Goal: Download file/media: Obtain a digital file from the website

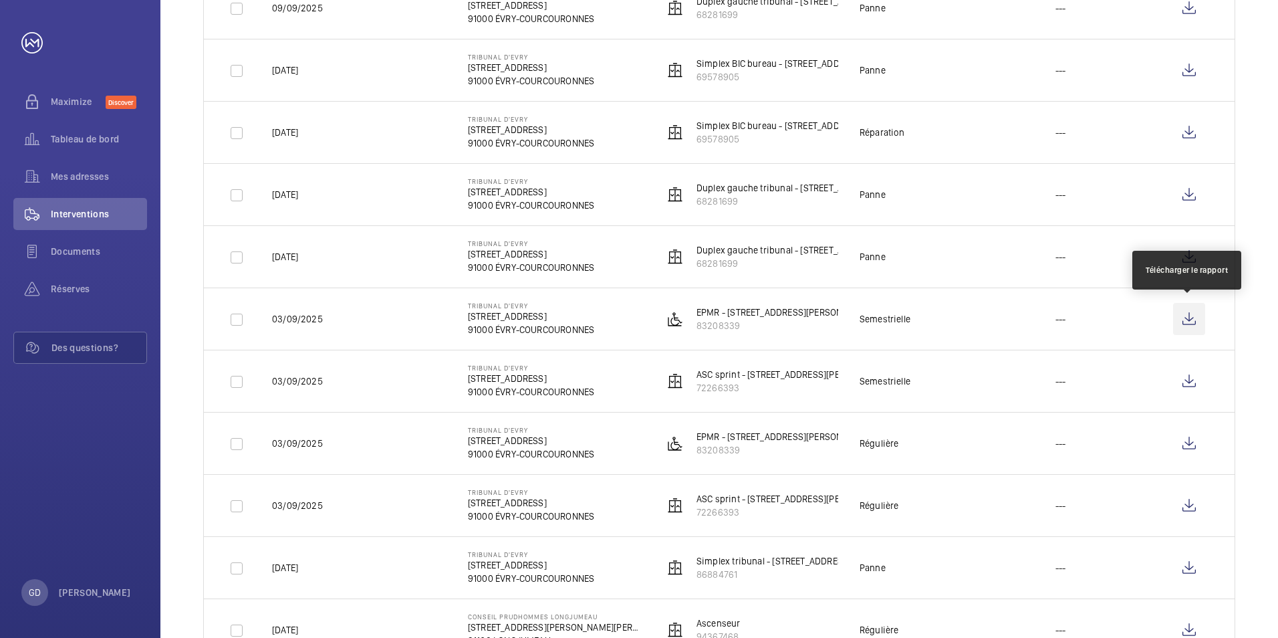
scroll to position [468, 0]
click at [1190, 317] on wm-front-icon-button at bounding box center [1189, 319] width 32 height 32
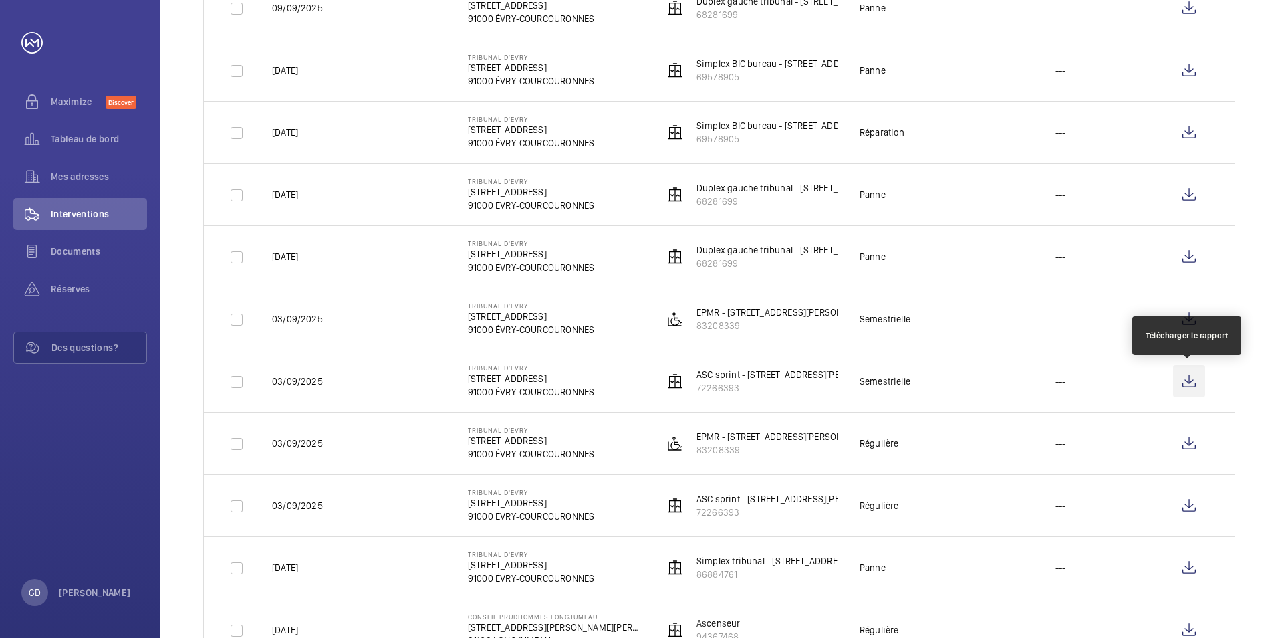
click at [1192, 375] on wm-front-icon-button at bounding box center [1189, 381] width 32 height 32
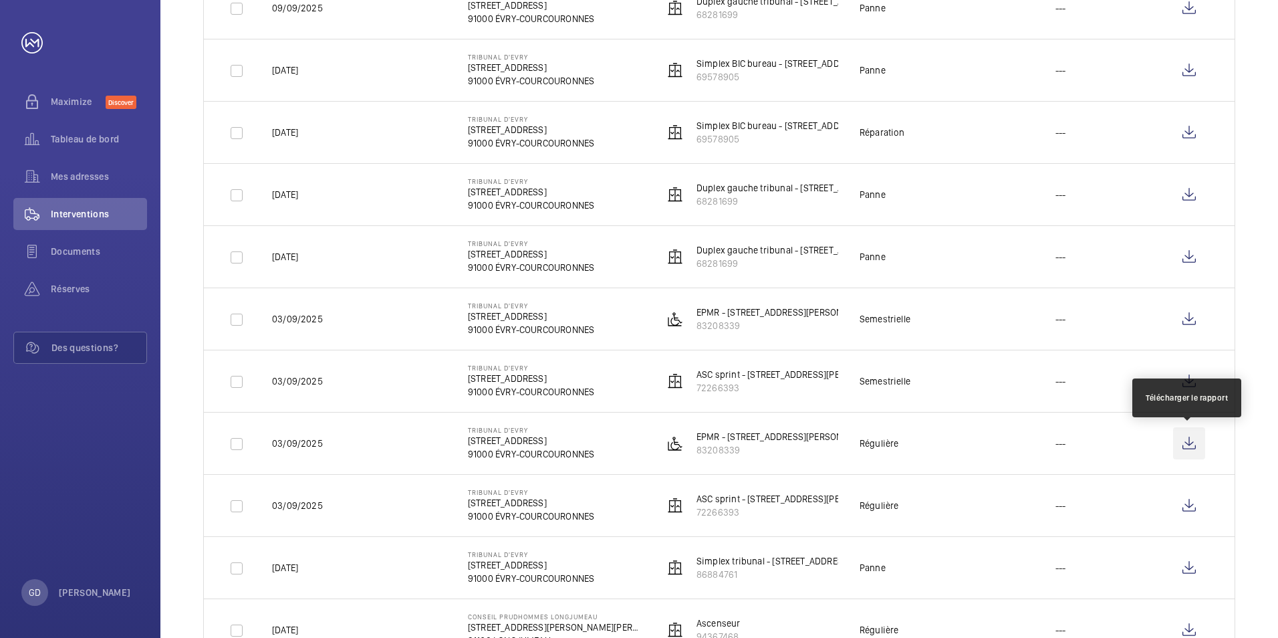
click at [1188, 446] on wm-front-icon-button at bounding box center [1189, 443] width 32 height 32
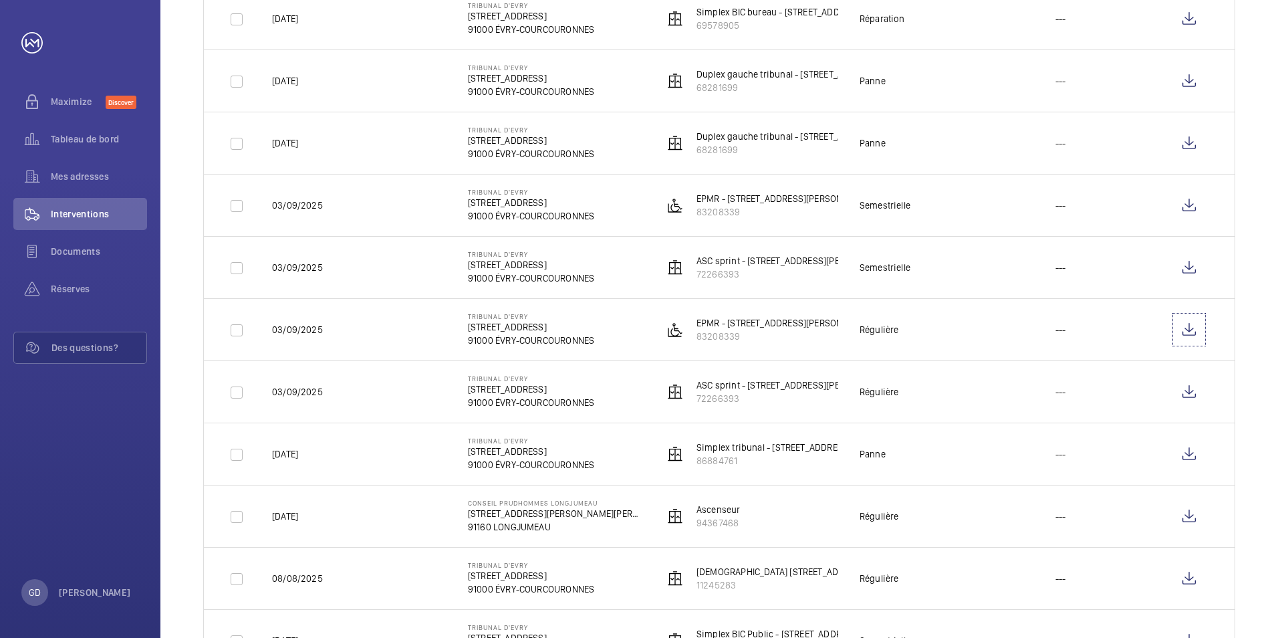
scroll to position [601, 0]
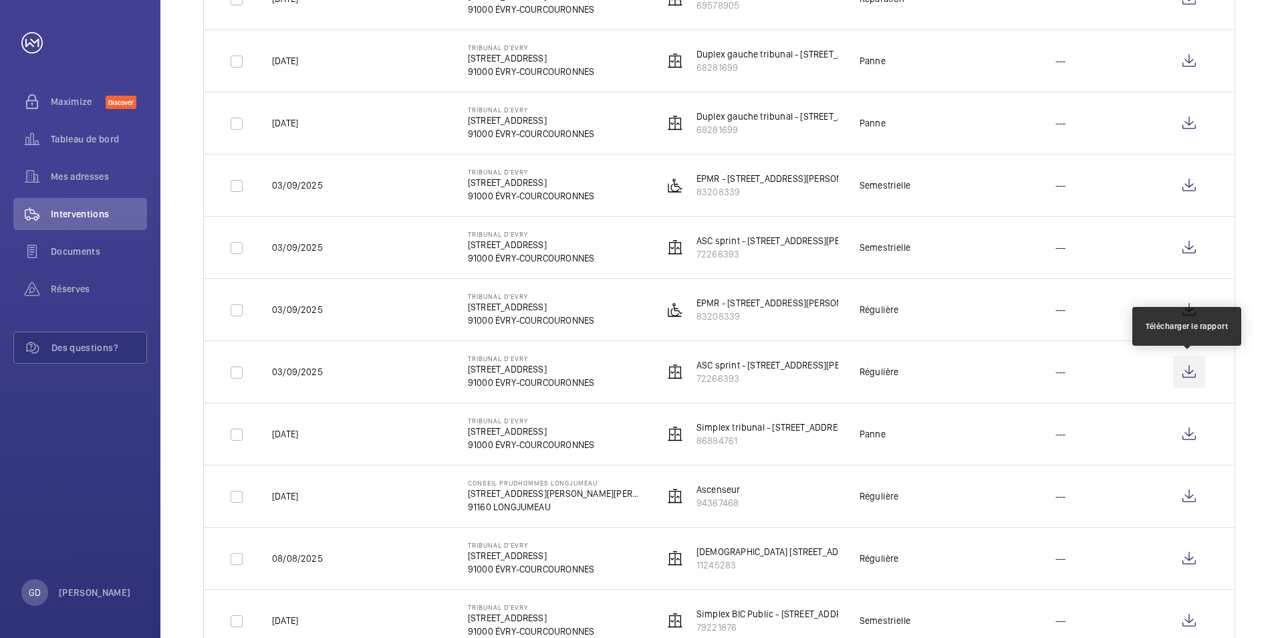
click at [1191, 373] on wm-front-icon-button at bounding box center [1189, 372] width 32 height 32
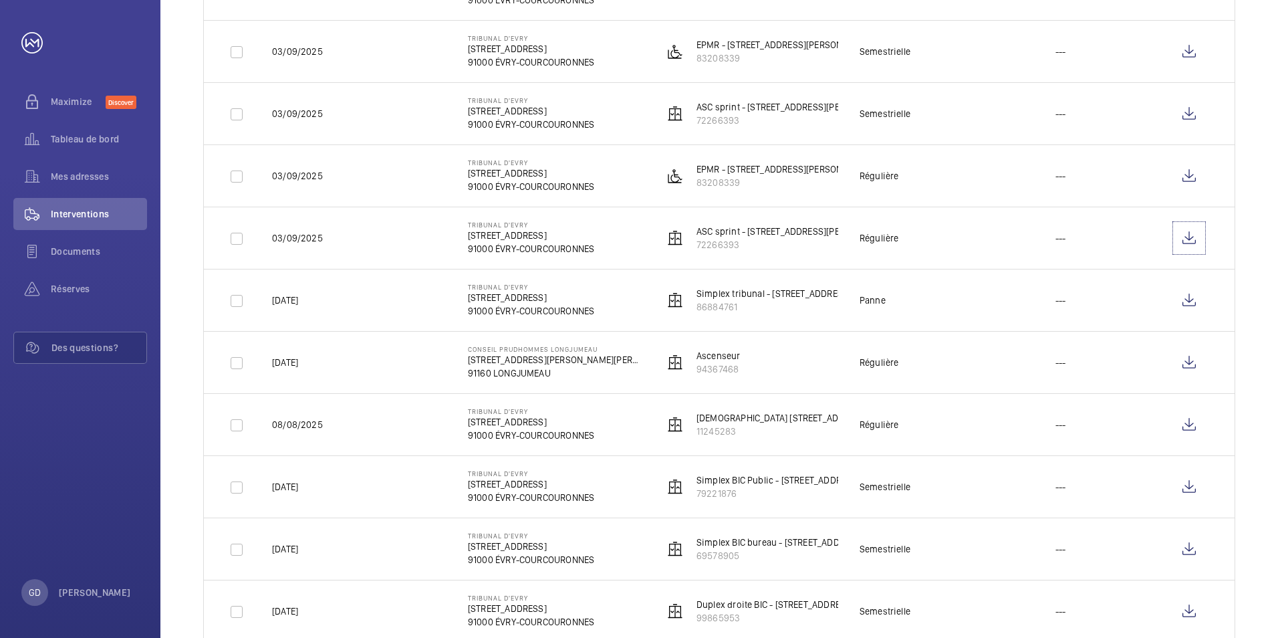
scroll to position [735, 0]
click at [1184, 364] on wm-front-icon-button at bounding box center [1189, 362] width 32 height 32
click at [1185, 420] on wm-front-icon-button at bounding box center [1189, 424] width 32 height 32
click at [1190, 485] on wm-front-icon-button at bounding box center [1189, 486] width 32 height 32
click at [1190, 546] on wm-front-icon-button at bounding box center [1189, 549] width 32 height 32
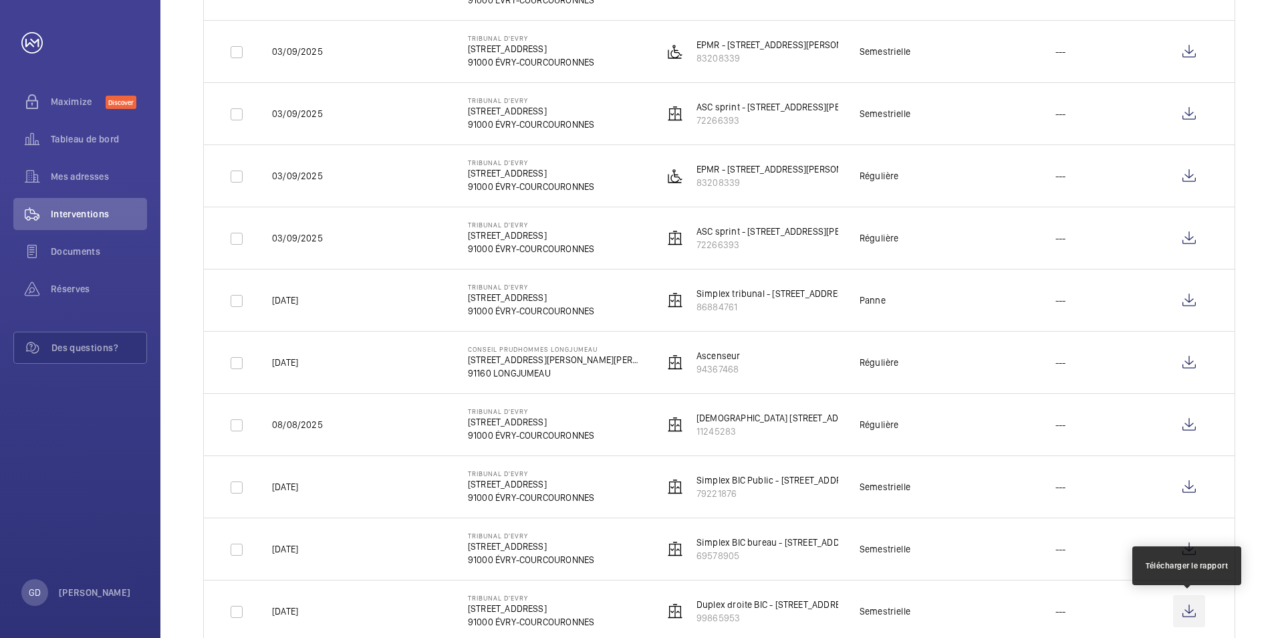
click at [1192, 609] on wm-front-icon-button at bounding box center [1189, 611] width 32 height 32
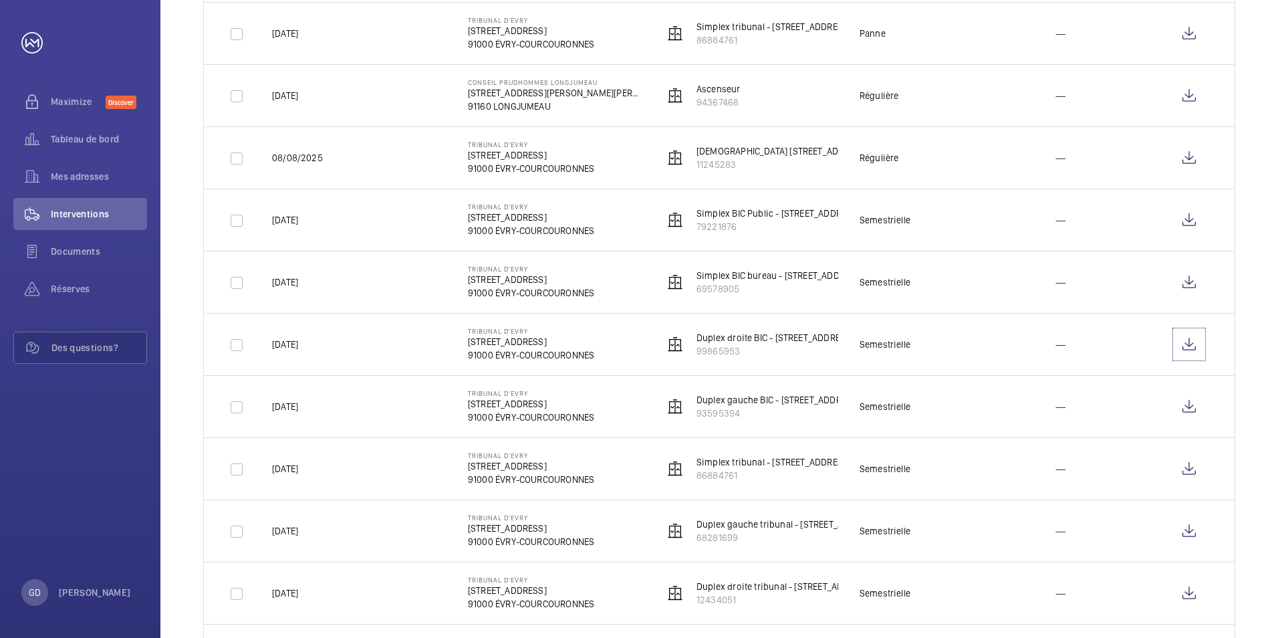
scroll to position [1002, 0]
click at [1191, 409] on wm-front-icon-button at bounding box center [1189, 406] width 32 height 32
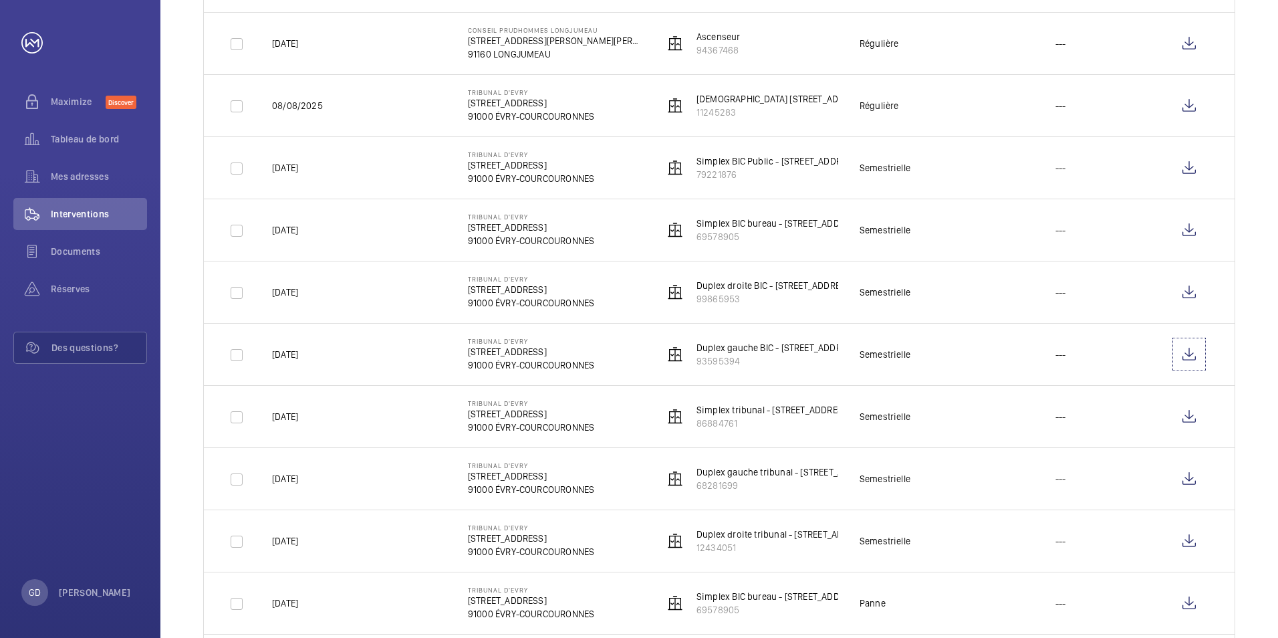
scroll to position [1069, 0]
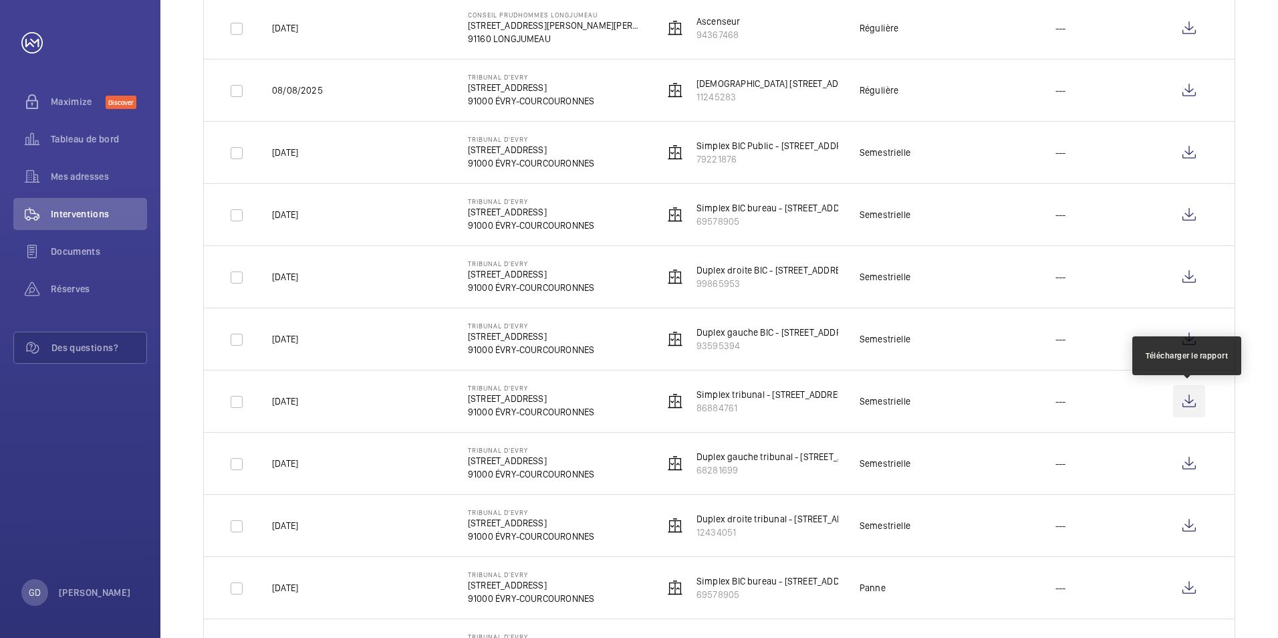
click at [1191, 401] on wm-front-icon-button at bounding box center [1189, 401] width 32 height 32
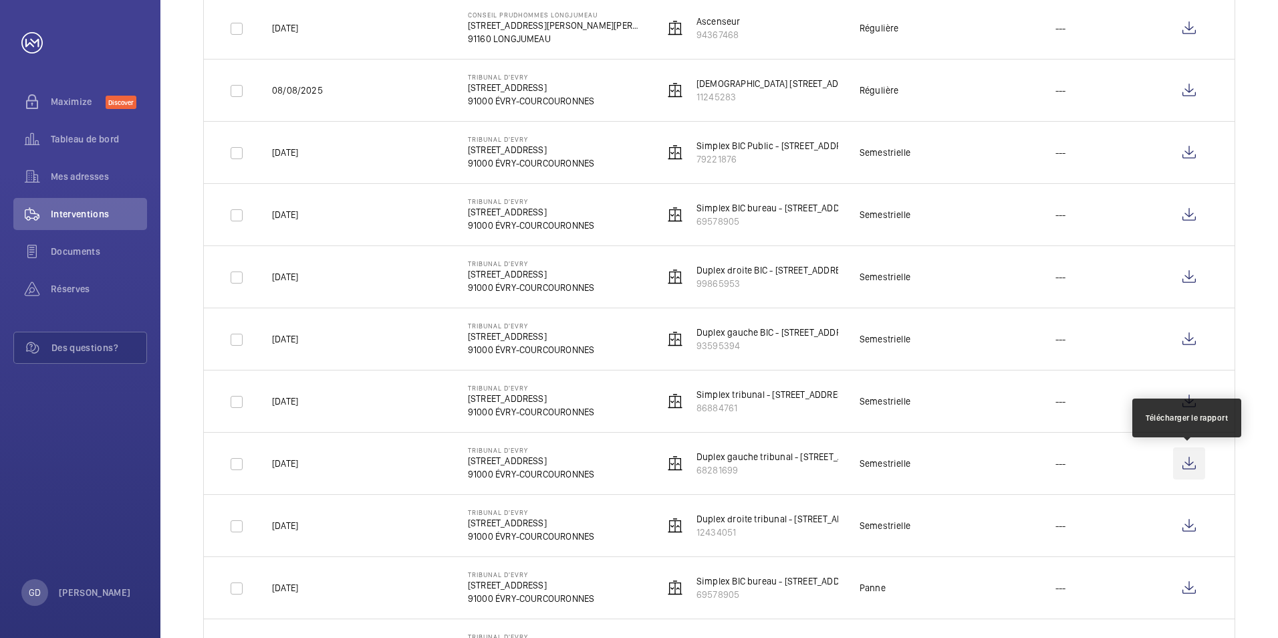
click at [1182, 460] on wm-front-icon-button at bounding box center [1189, 463] width 32 height 32
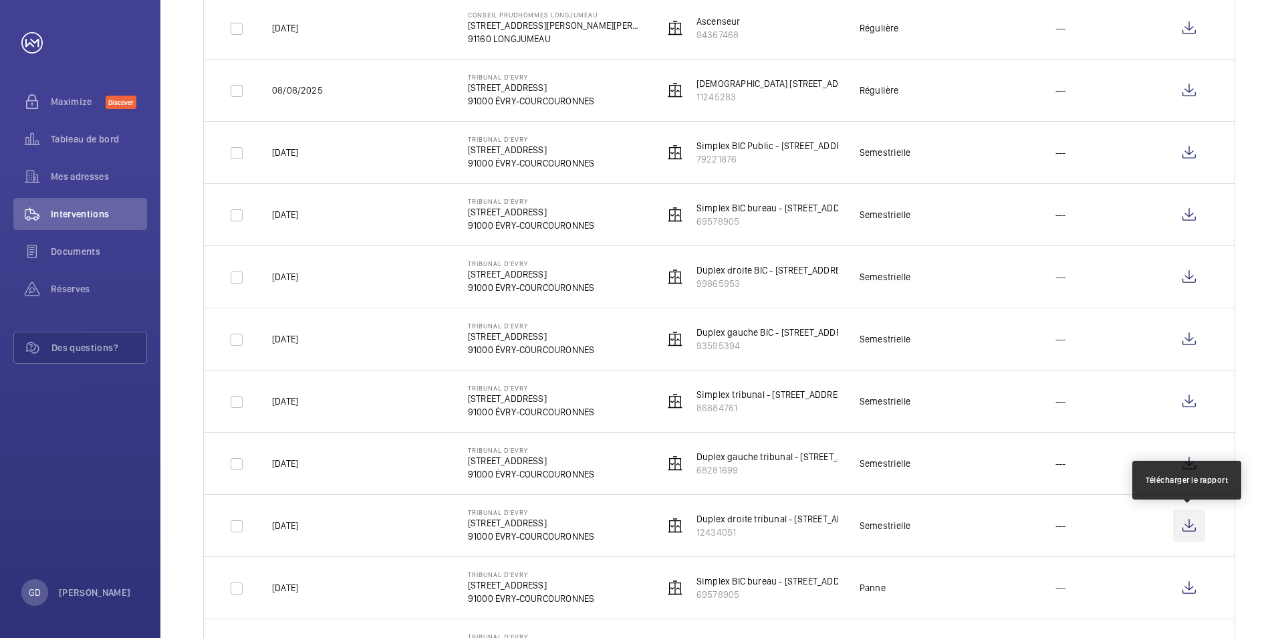
click at [1192, 523] on wm-front-icon-button at bounding box center [1189, 525] width 32 height 32
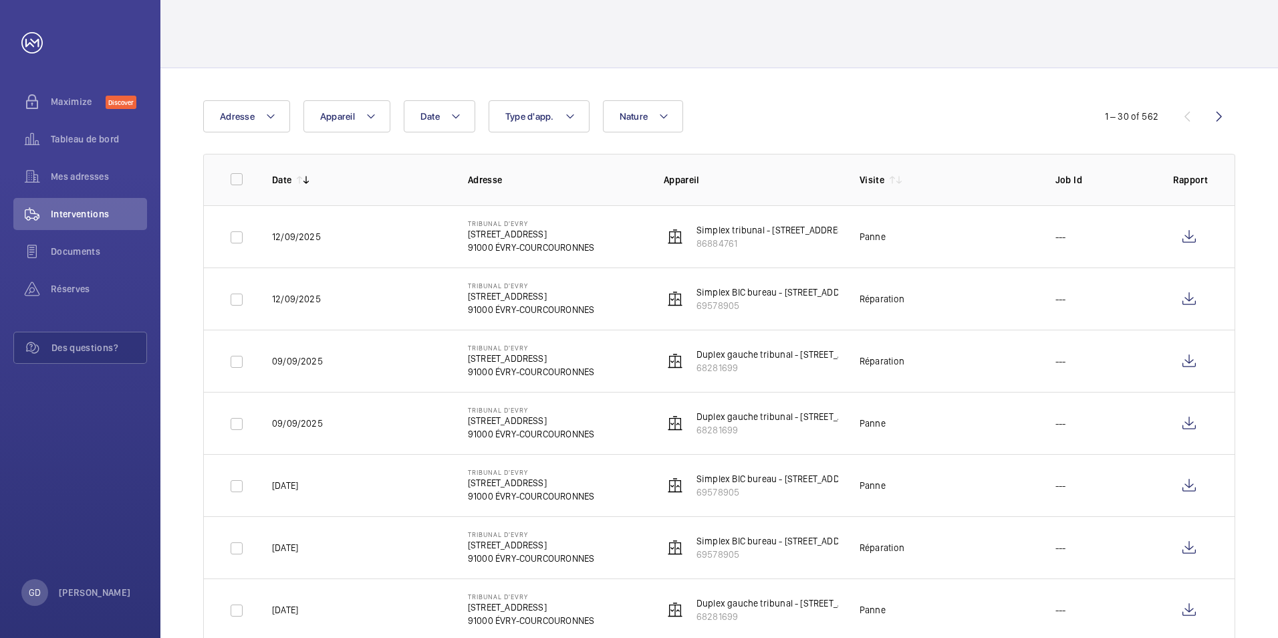
scroll to position [0, 0]
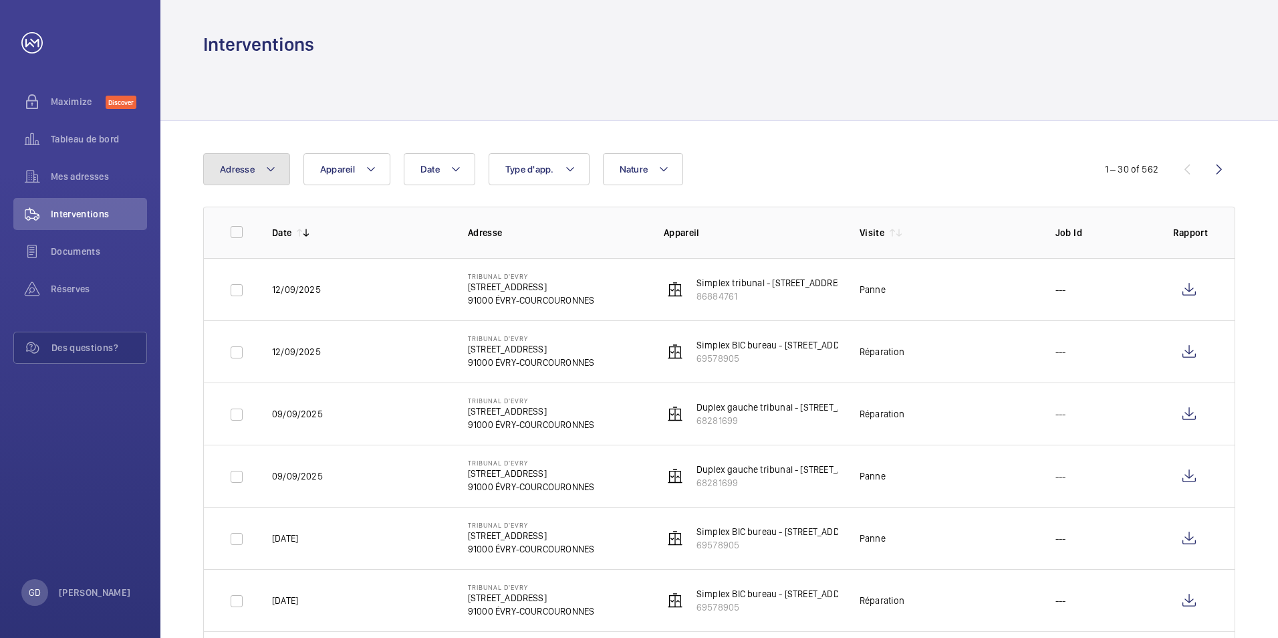
click at [227, 164] on span "Adresse" at bounding box center [237, 169] width 35 height 11
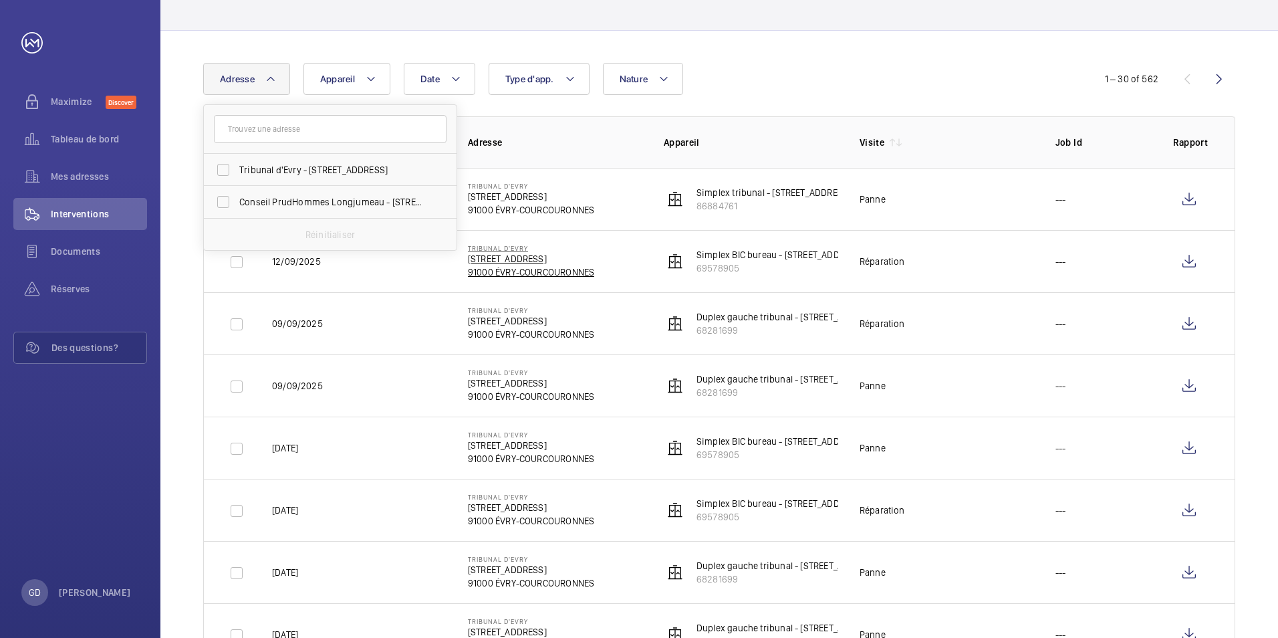
scroll to position [67, 0]
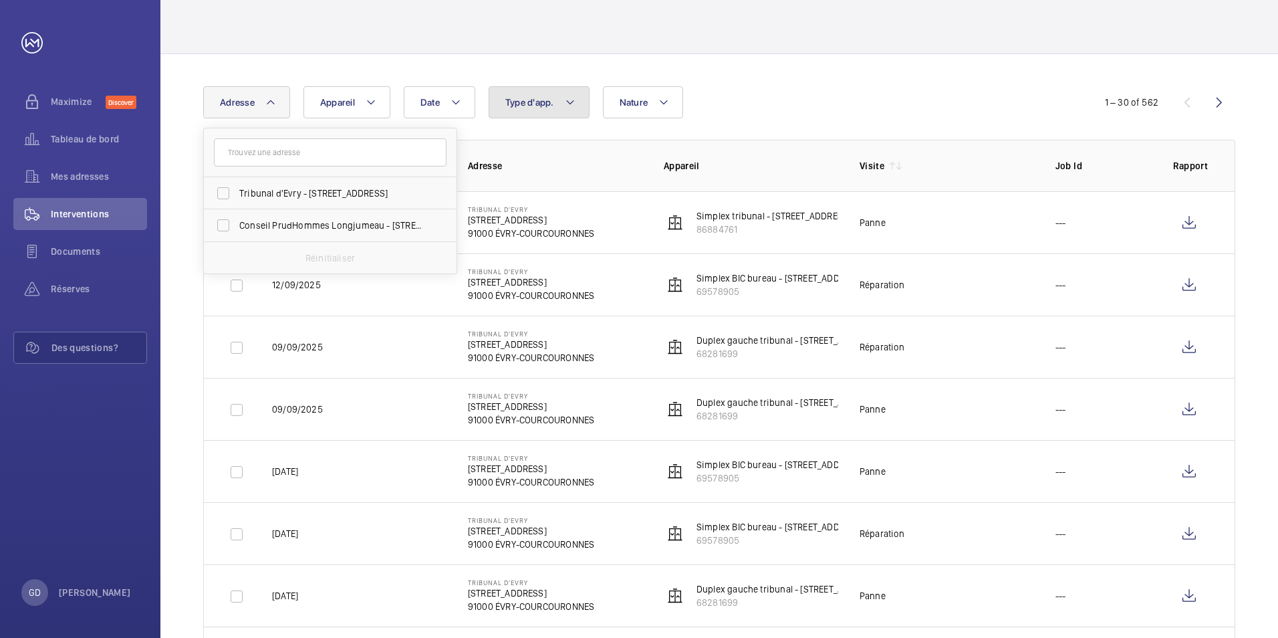
click at [541, 103] on button "Type d'app." at bounding box center [539, 102] width 101 height 32
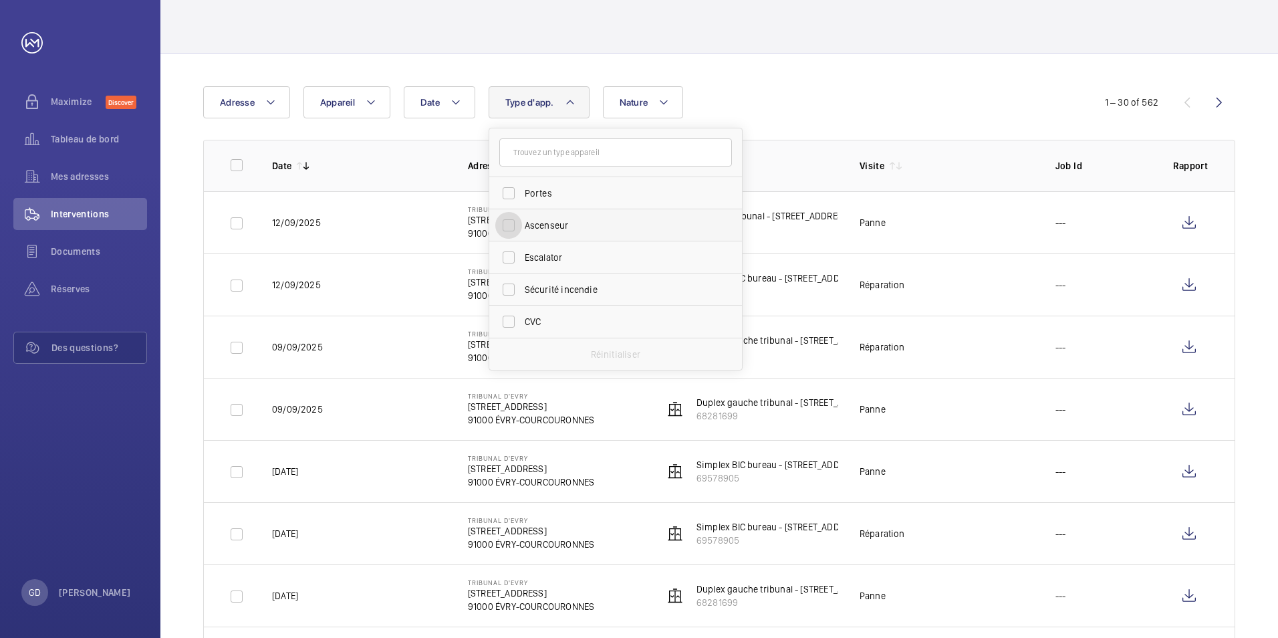
click at [506, 225] on input "Ascenseur" at bounding box center [508, 225] width 27 height 27
checkbox input "true"
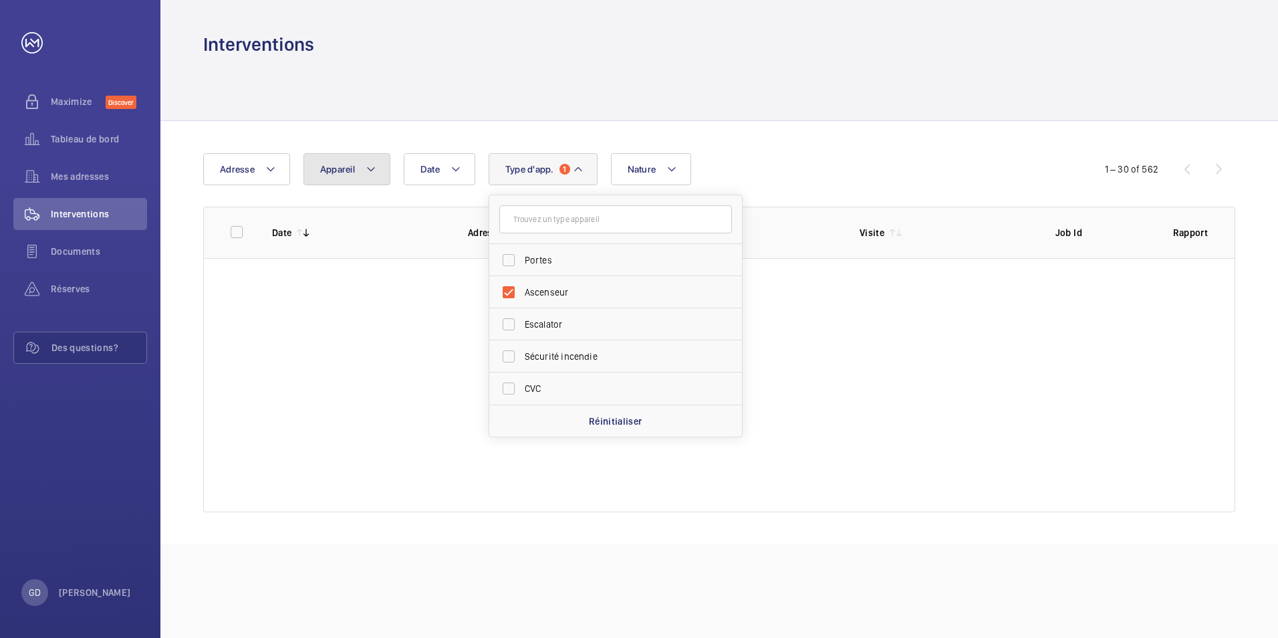
click at [374, 166] on mat-icon at bounding box center [371, 169] width 11 height 16
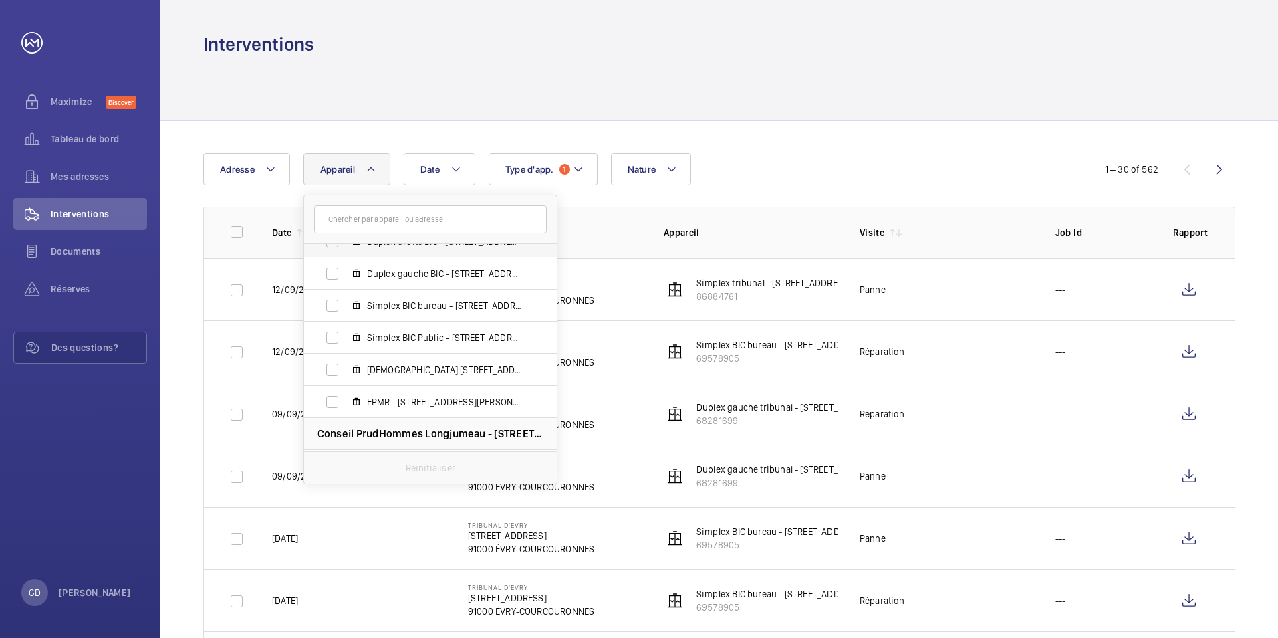
scroll to position [200, 0]
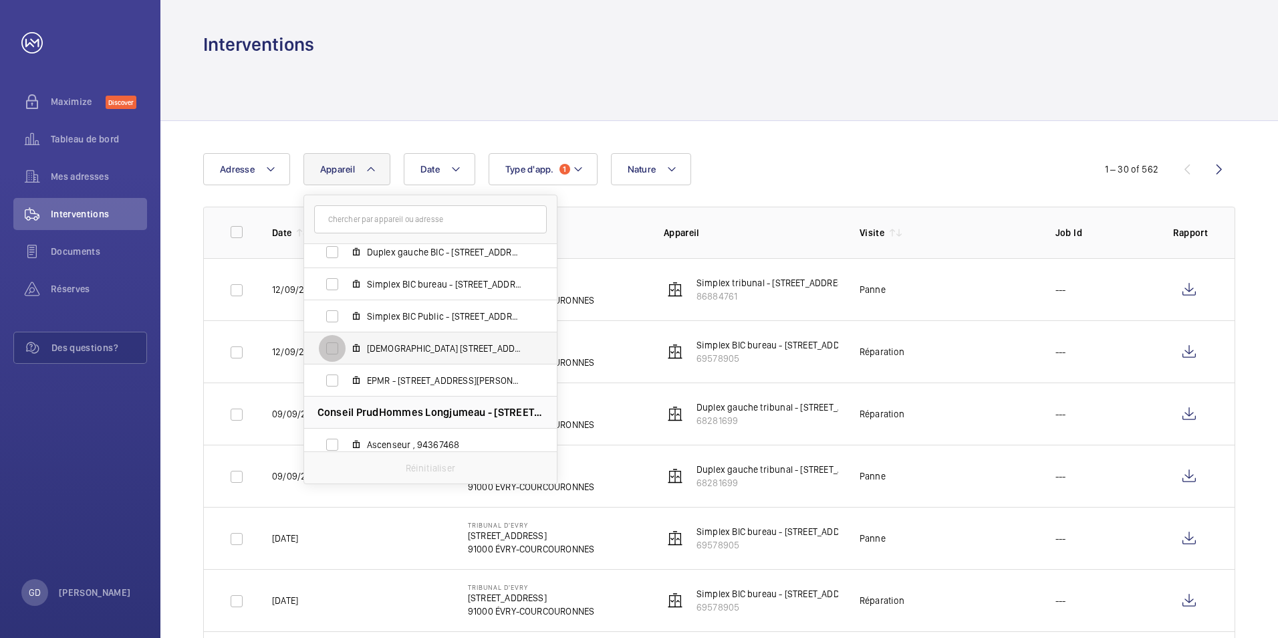
click at [323, 348] on input "[DEMOGRAPHIC_DATA] [STREET_ADDRESS][PERSON_NAME]" at bounding box center [332, 348] width 27 height 27
checkbox input "true"
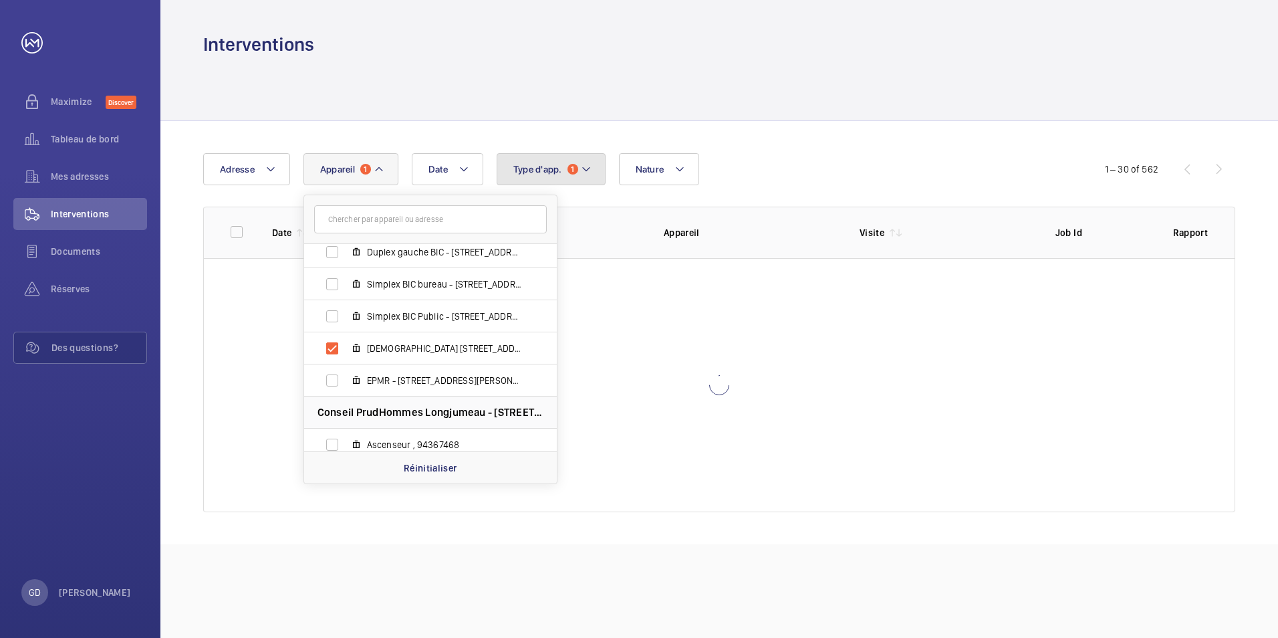
click at [541, 168] on span "Type d'app." at bounding box center [537, 169] width 49 height 11
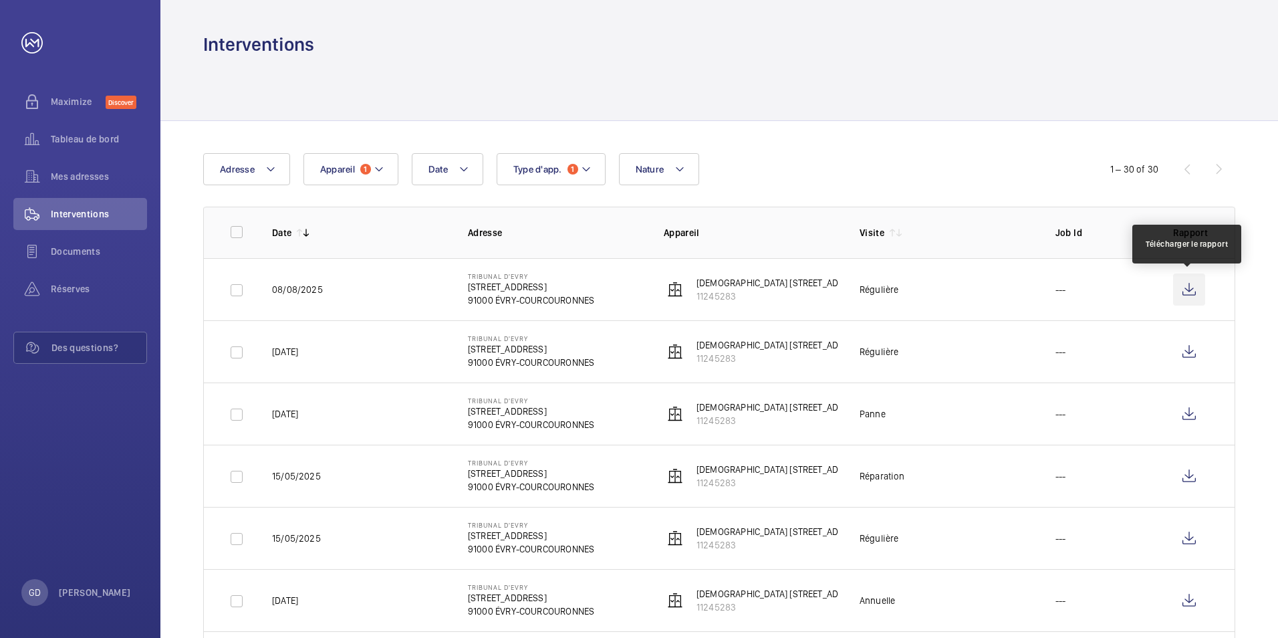
click at [1183, 287] on wm-front-icon-button at bounding box center [1189, 289] width 32 height 32
